Goal: Navigation & Orientation: Find specific page/section

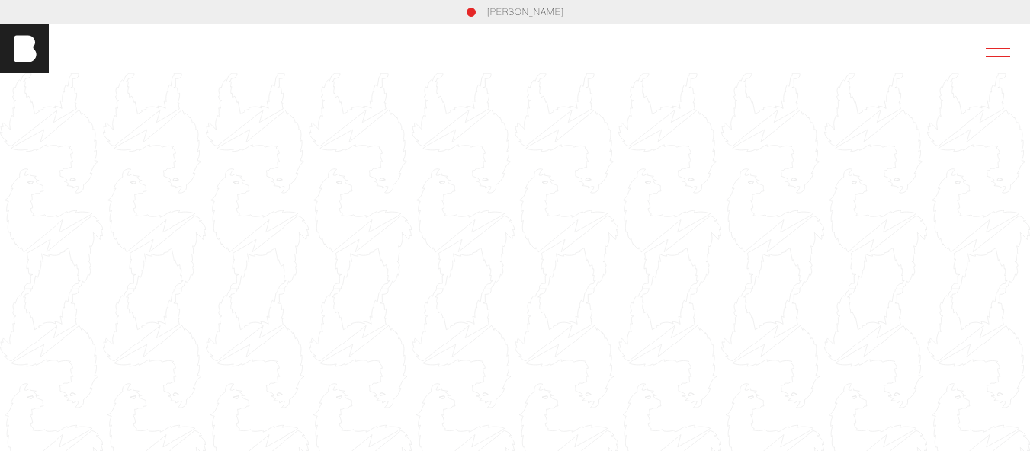
click at [1000, 49] on span at bounding box center [994, 48] width 35 height 27
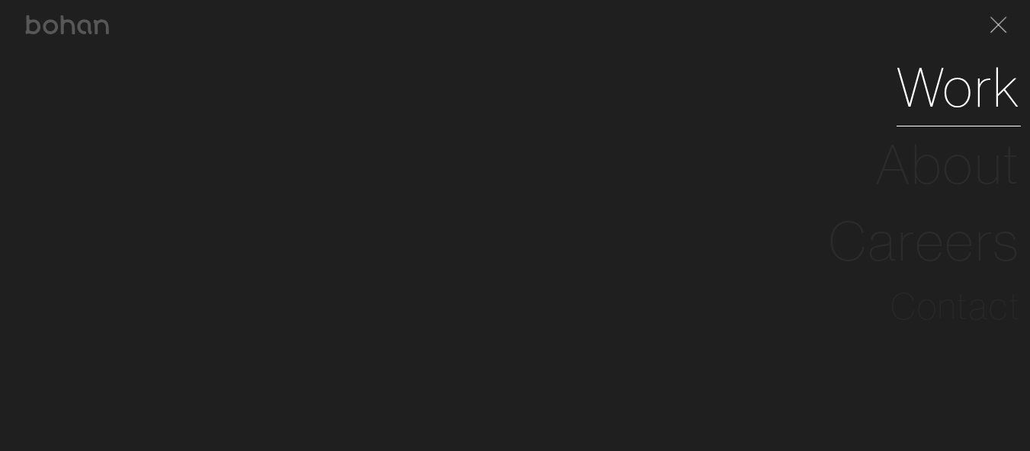
click at [995, 98] on link "Work" at bounding box center [958, 87] width 124 height 77
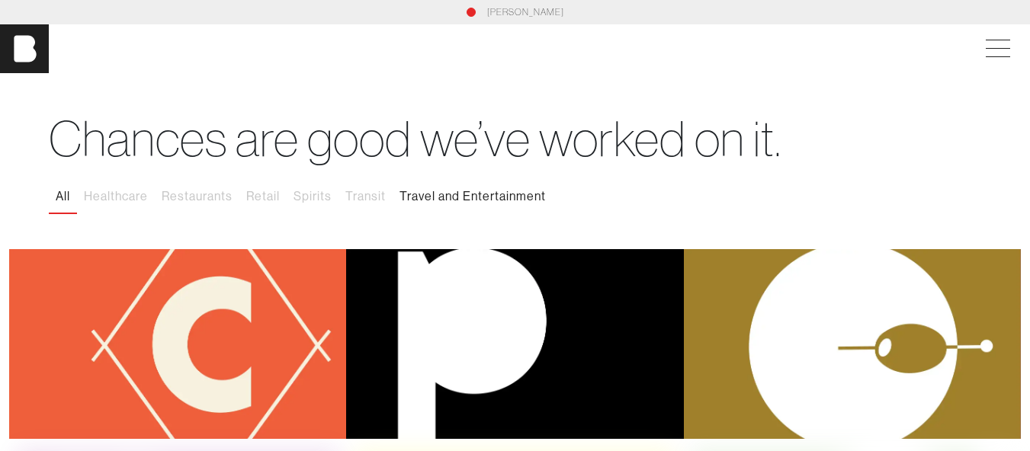
click at [476, 198] on button "Travel and Entertainment" at bounding box center [472, 197] width 160 height 32
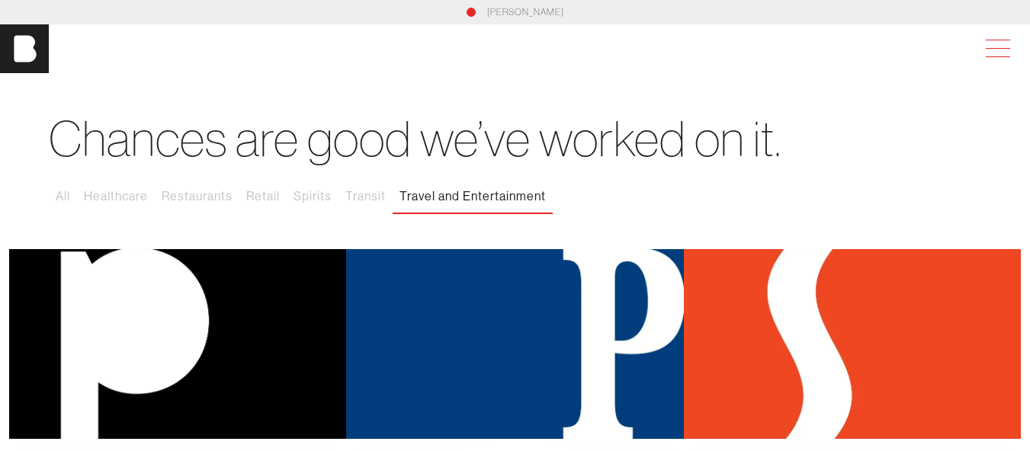
click at [1010, 48] on span at bounding box center [997, 48] width 24 height 1
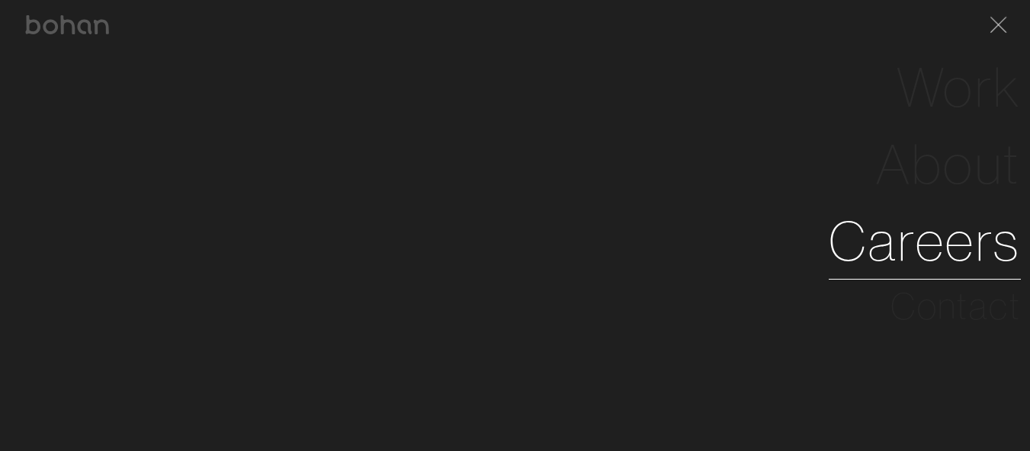
click at [977, 261] on link "Careers" at bounding box center [924, 241] width 192 height 77
